Goal: Information Seeking & Learning: Learn about a topic

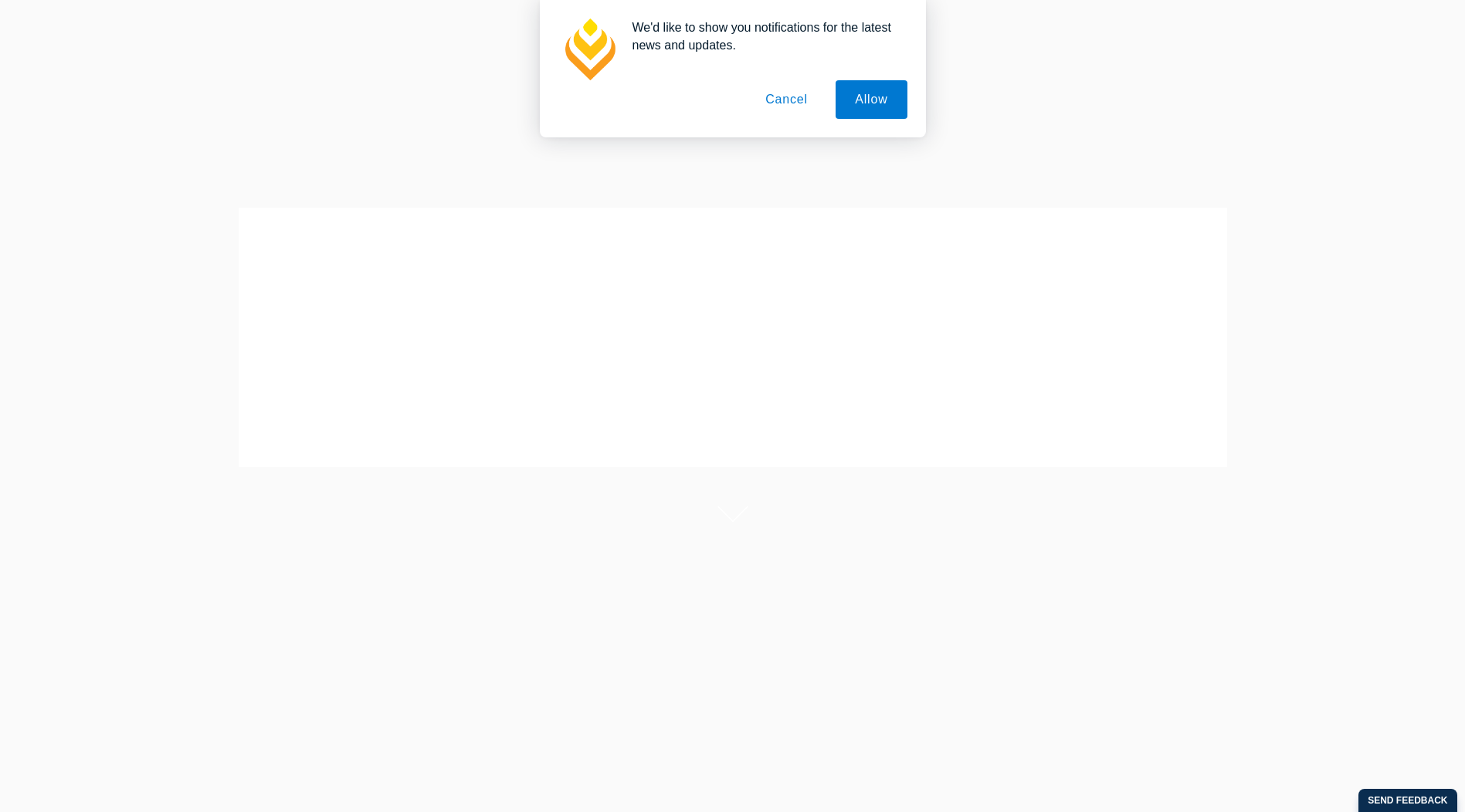
click at [785, 101] on button "Cancel" at bounding box center [786, 99] width 81 height 38
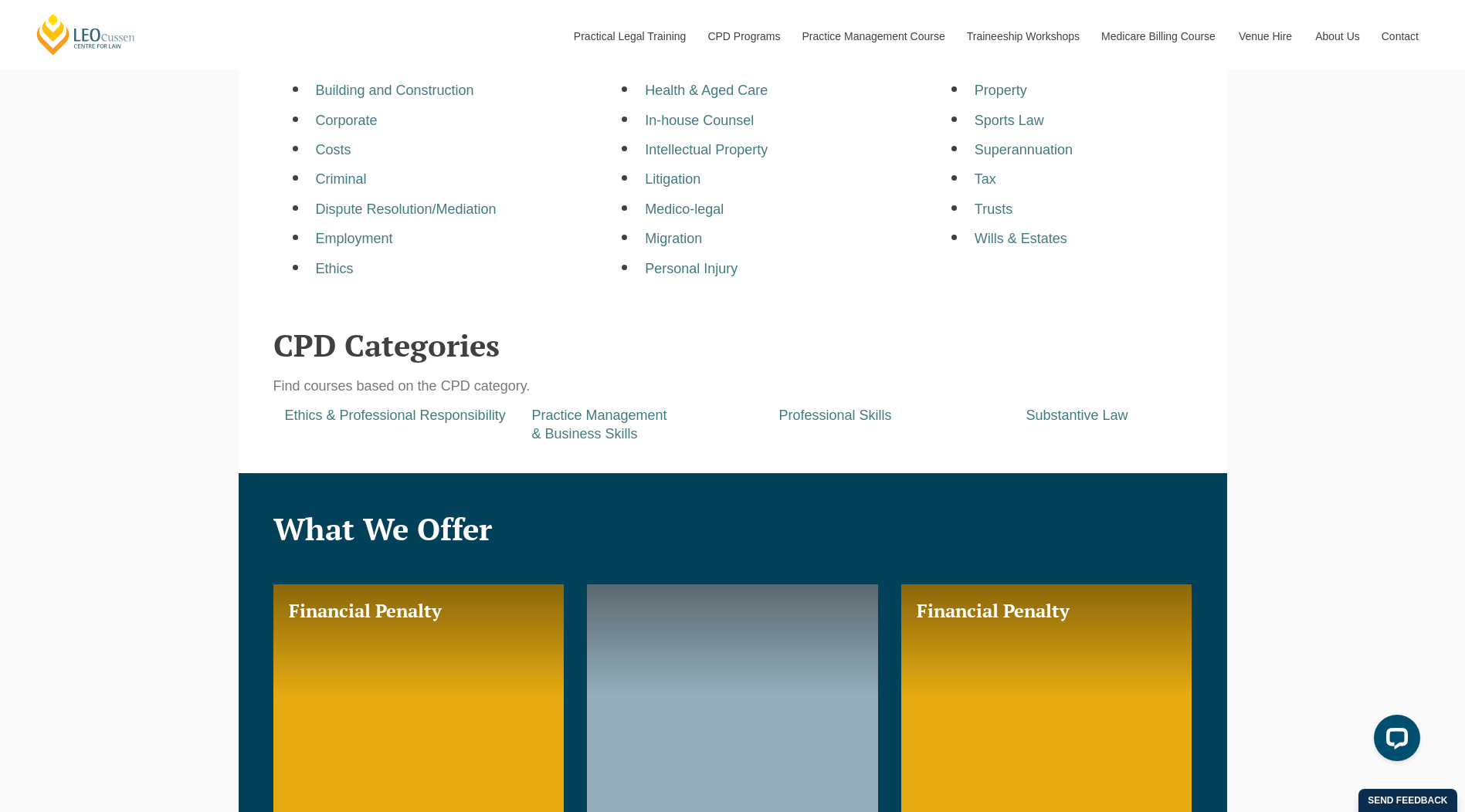
scroll to position [665, 0]
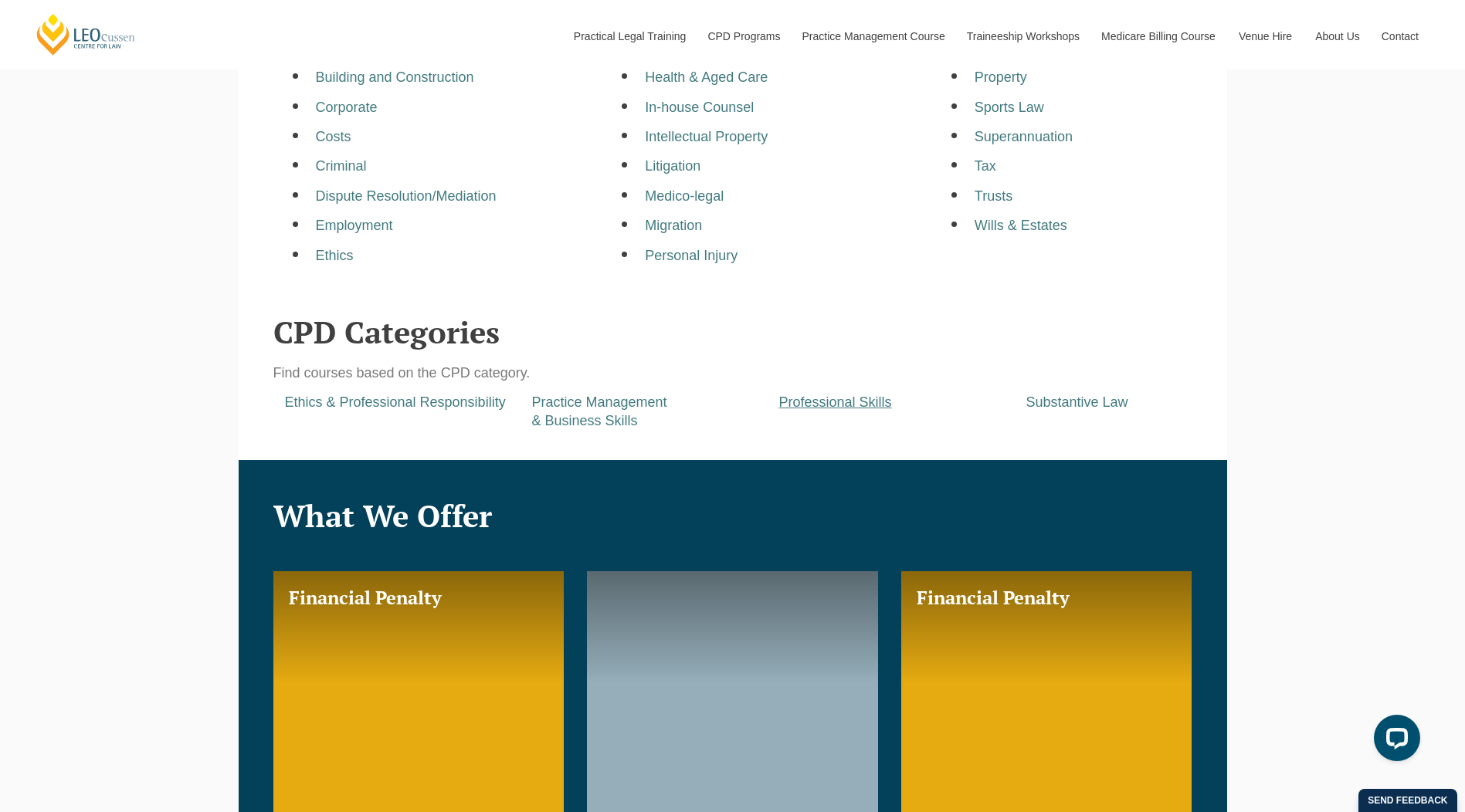
click at [839, 405] on a=pages/cpd-programs&taxons=pages/cpd-programs/cpd-category/professional-skills"] "Professional Skills" at bounding box center [836, 403] width 113 height 16
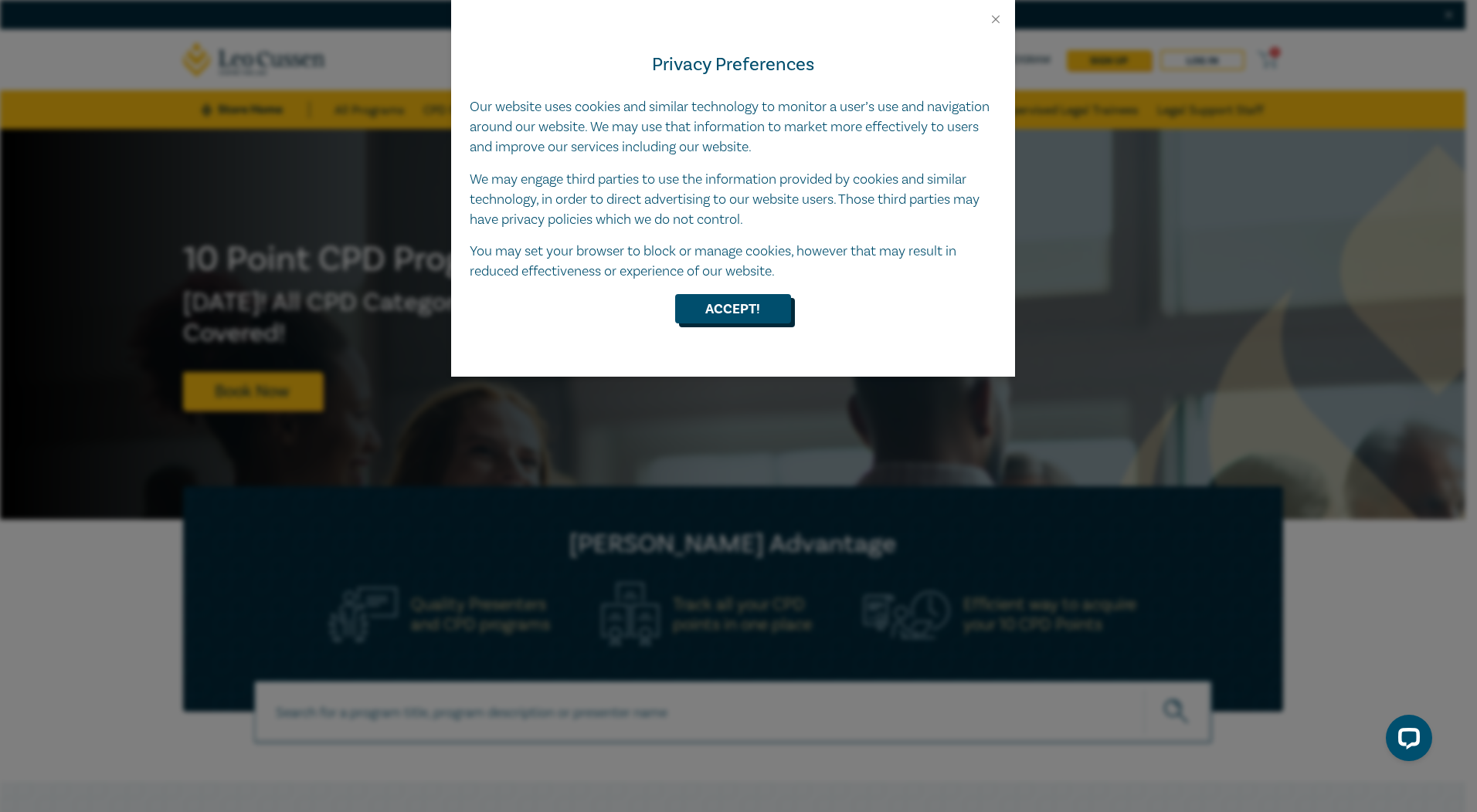
click at [736, 306] on button "Accept!" at bounding box center [732, 309] width 116 height 30
click at [742, 312] on button "Accept!" at bounding box center [732, 309] width 116 height 30
